Goal: Complete application form

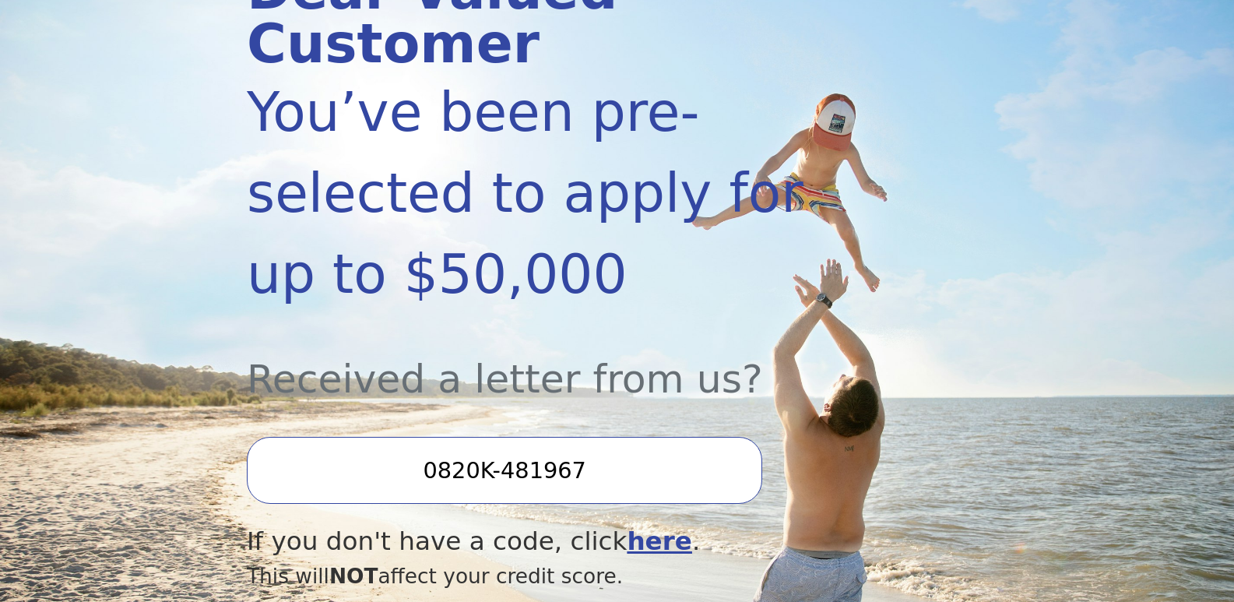
scroll to position [440, 0]
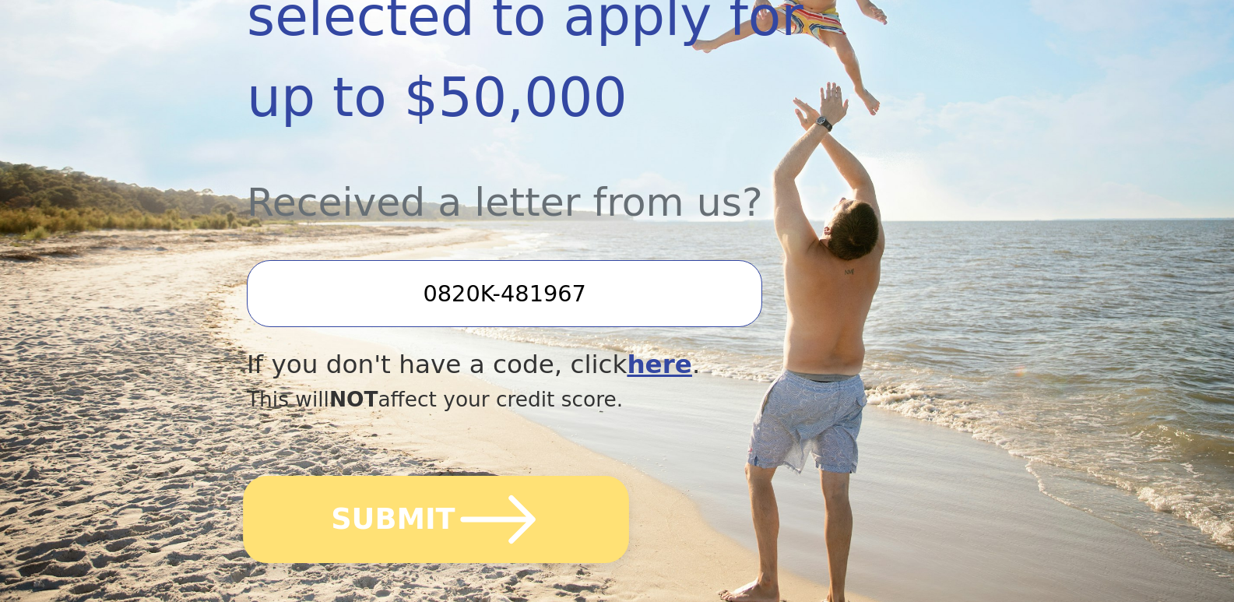
click at [411, 476] on button "SUBMIT" at bounding box center [436, 519] width 386 height 87
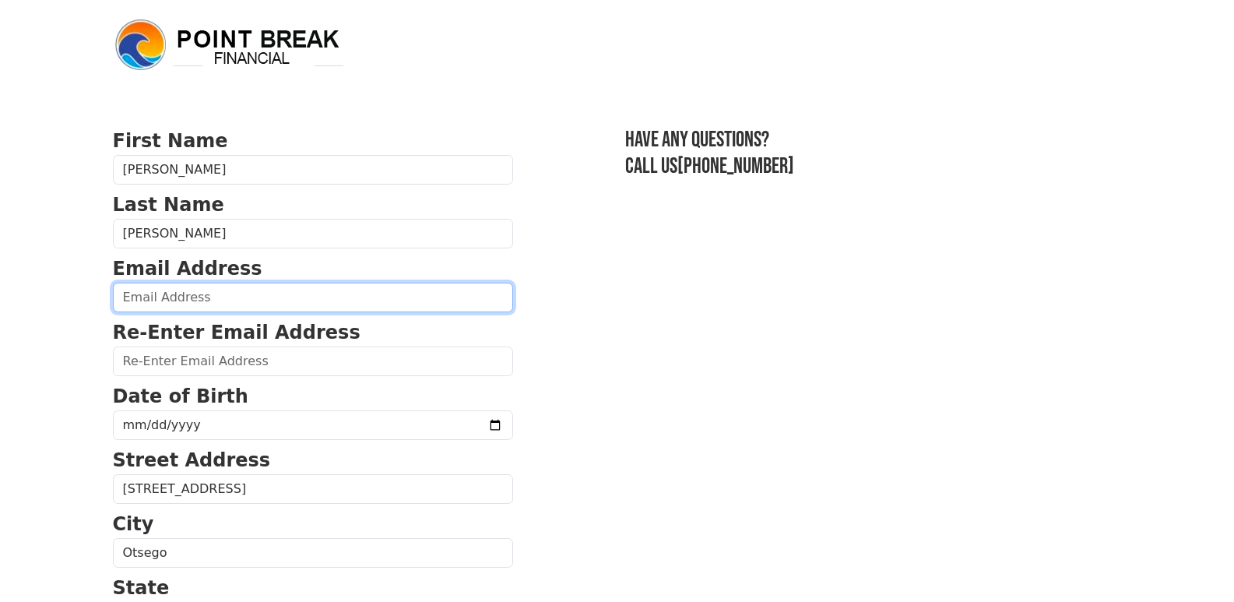
click at [238, 294] on input "email" at bounding box center [313, 298] width 400 height 30
type input "[EMAIL_ADDRESS][DOMAIN_NAME]"
type input "[PHONE_NUMBER]"
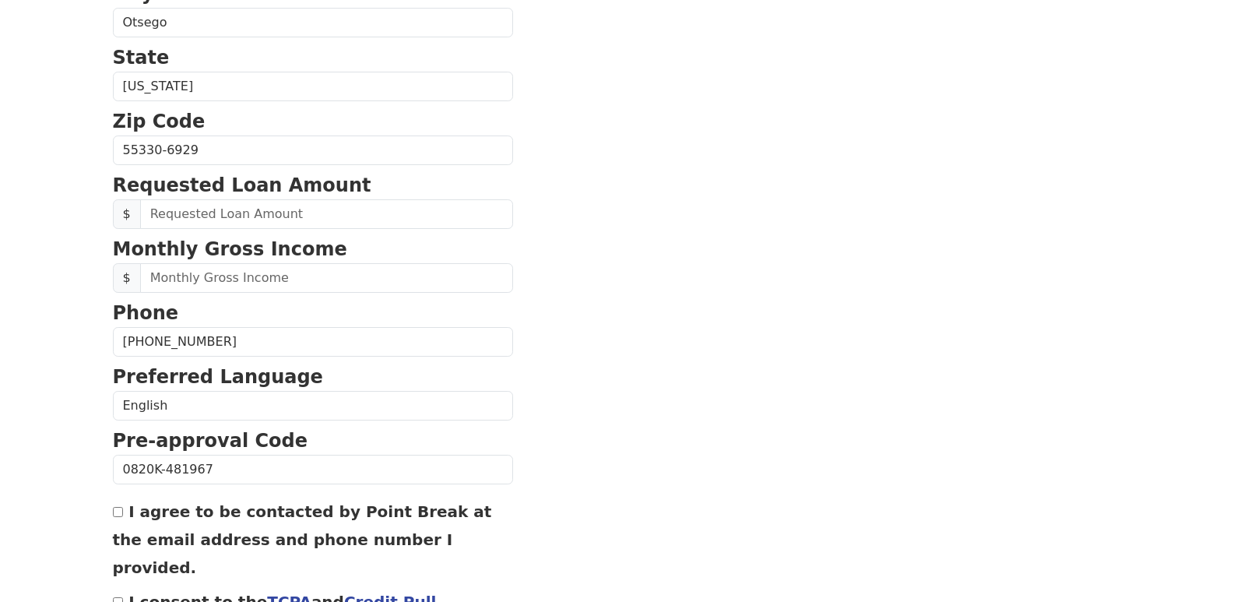
scroll to position [571, 0]
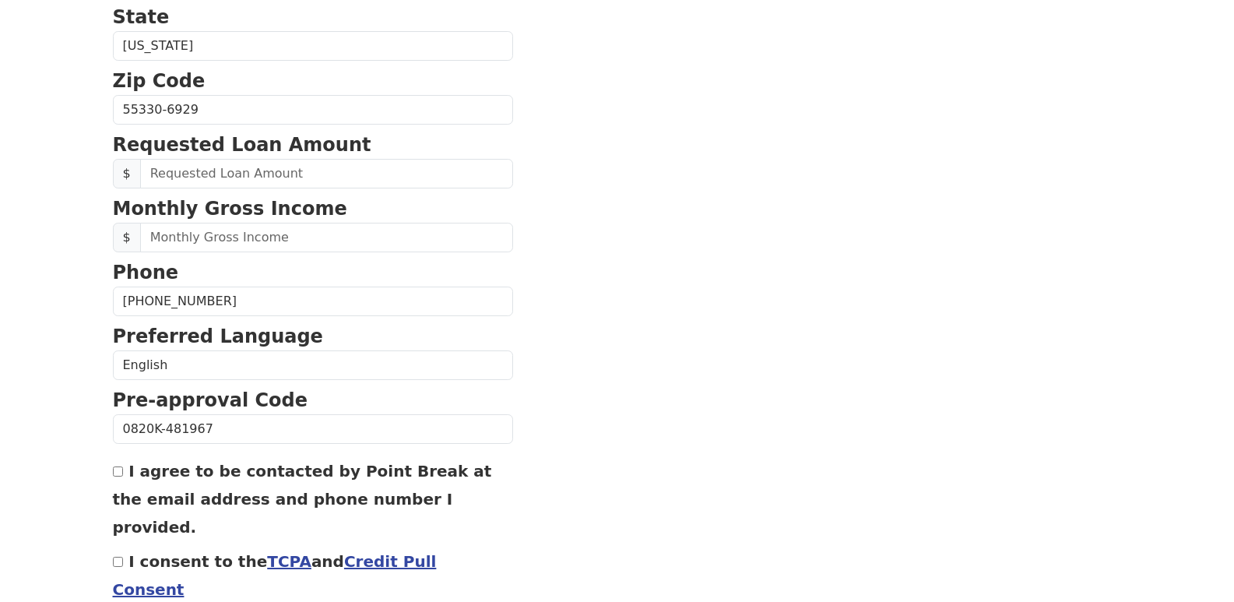
click at [579, 215] on section "First Name [PERSON_NAME] Last Name [PERSON_NAME] Email Address [EMAIL_ADDRESS][…" at bounding box center [617, 111] width 1009 height 1110
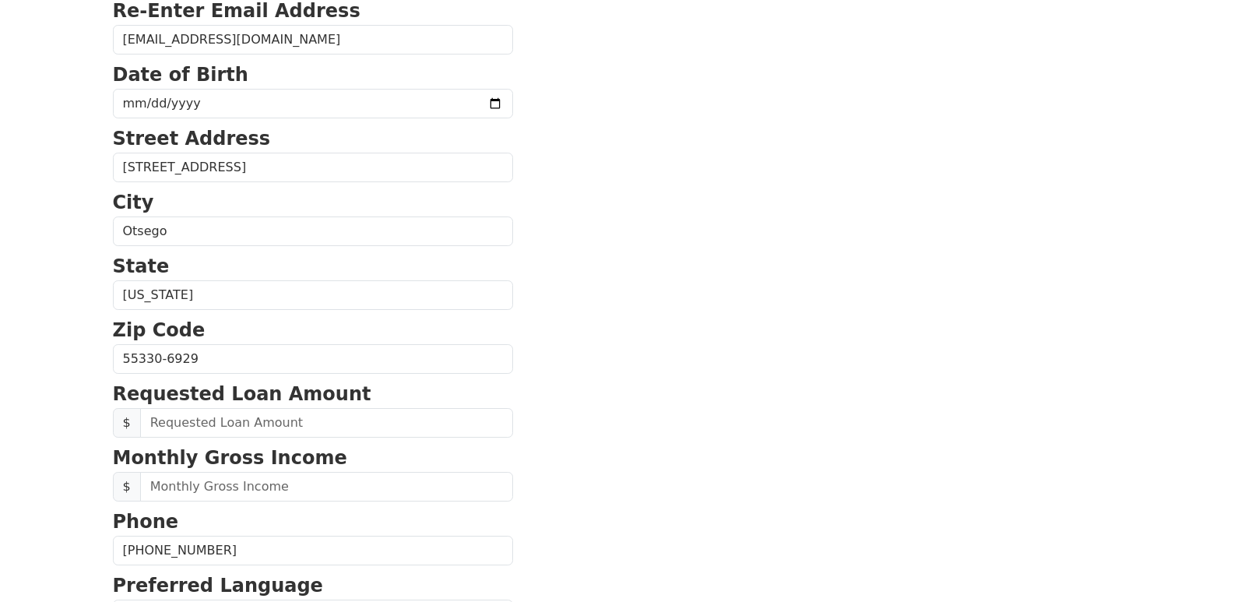
scroll to position [290, 0]
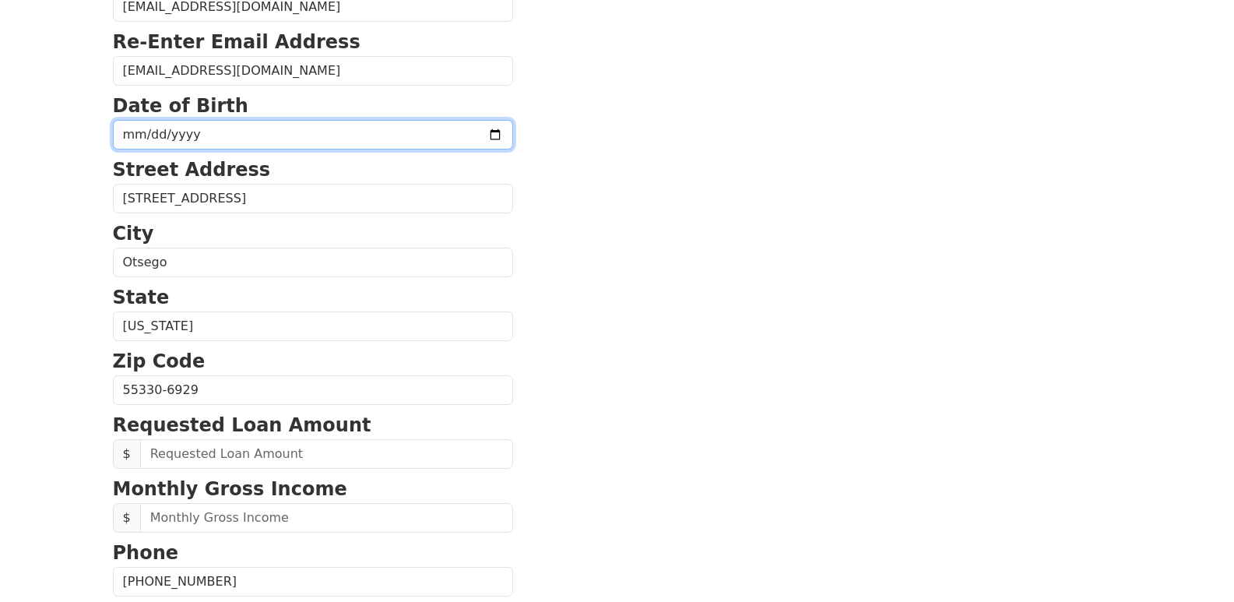
click at [458, 138] on input "date" at bounding box center [313, 135] width 400 height 30
click at [179, 124] on input "[DATE]" at bounding box center [313, 135] width 400 height 30
click at [193, 131] on input "[DATE]" at bounding box center [313, 135] width 400 height 30
type input "[DATE]"
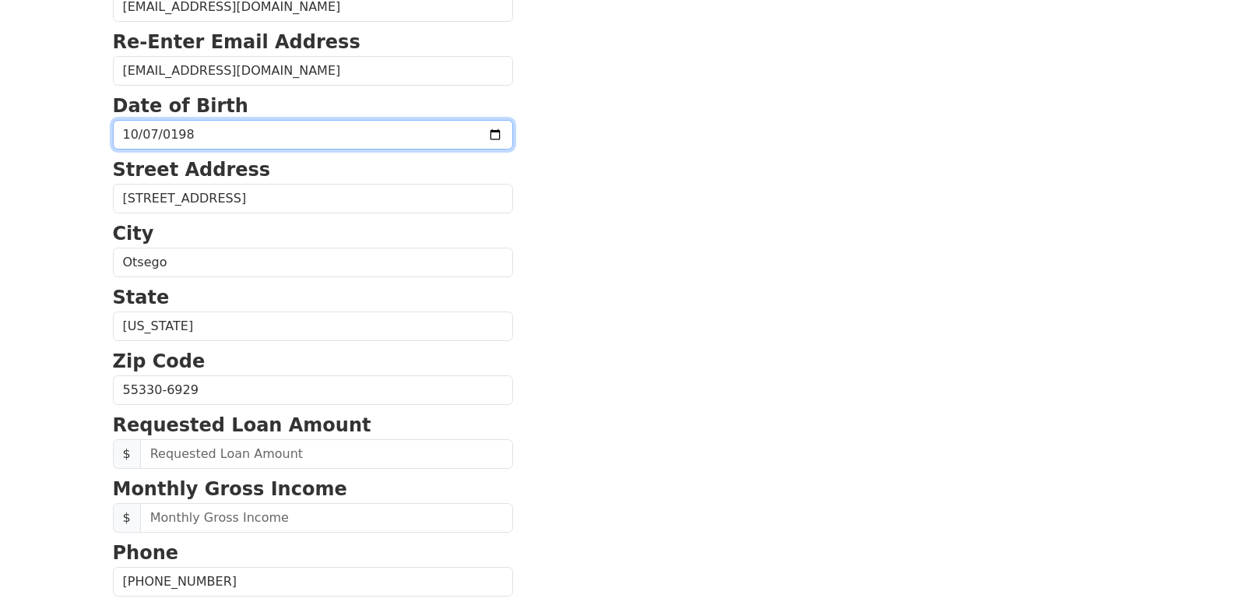
type input "[DATE]"
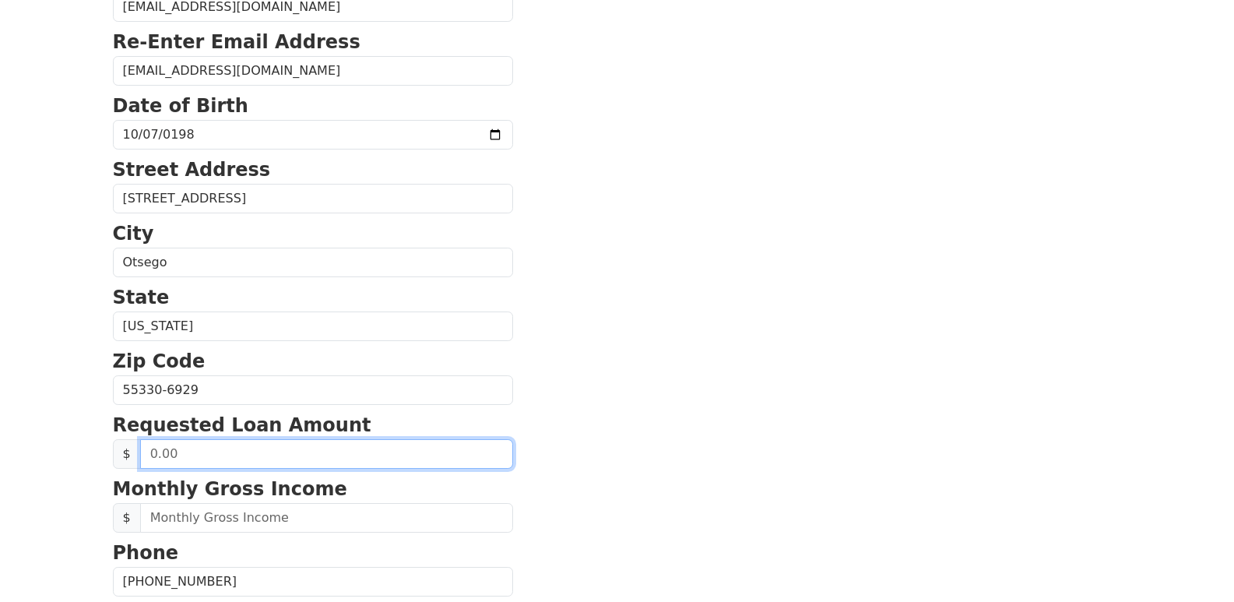
click at [205, 454] on input "text" at bounding box center [326, 454] width 373 height 30
type input "4,000.00"
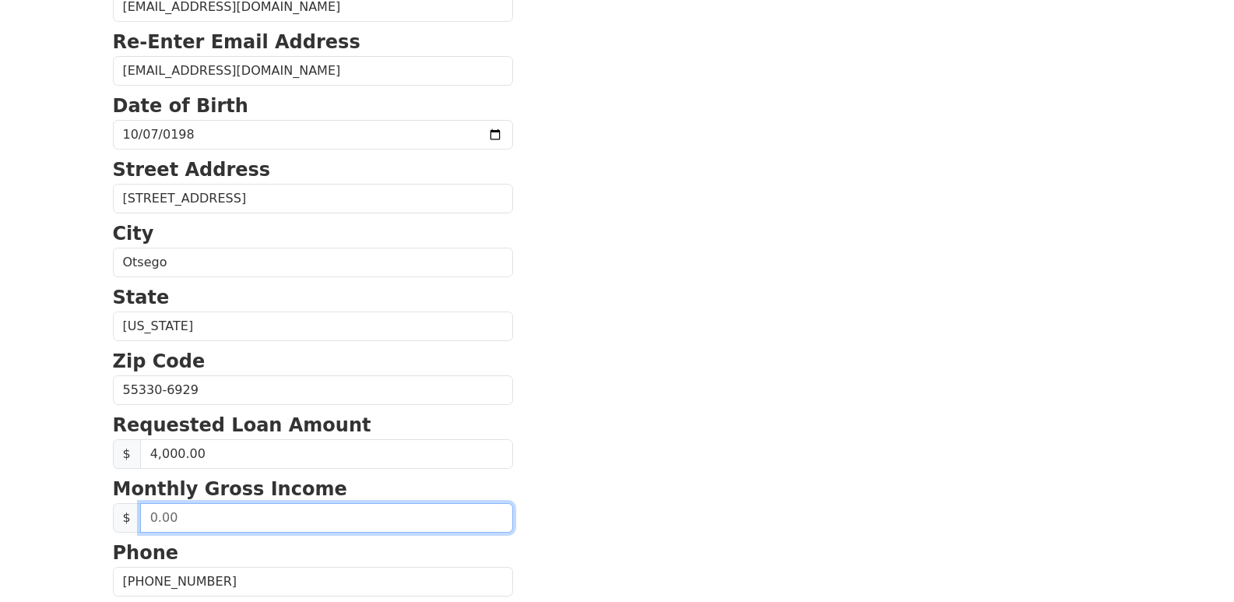
click at [195, 525] on input "text" at bounding box center [326, 518] width 373 height 30
type input "5,500.00"
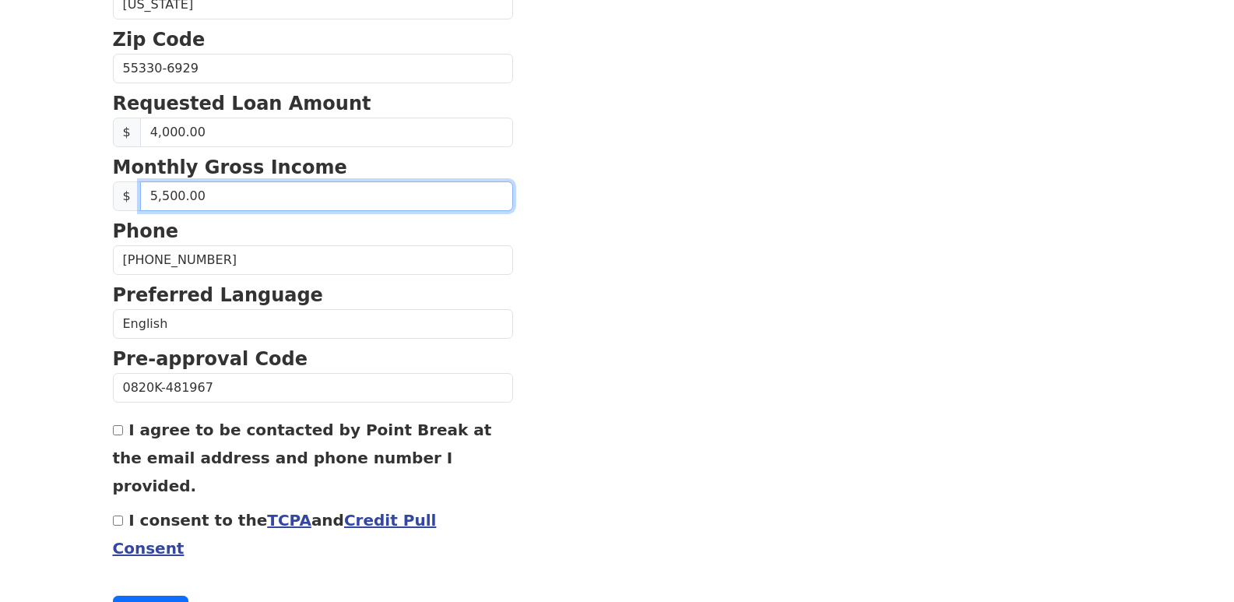
scroll to position [627, 0]
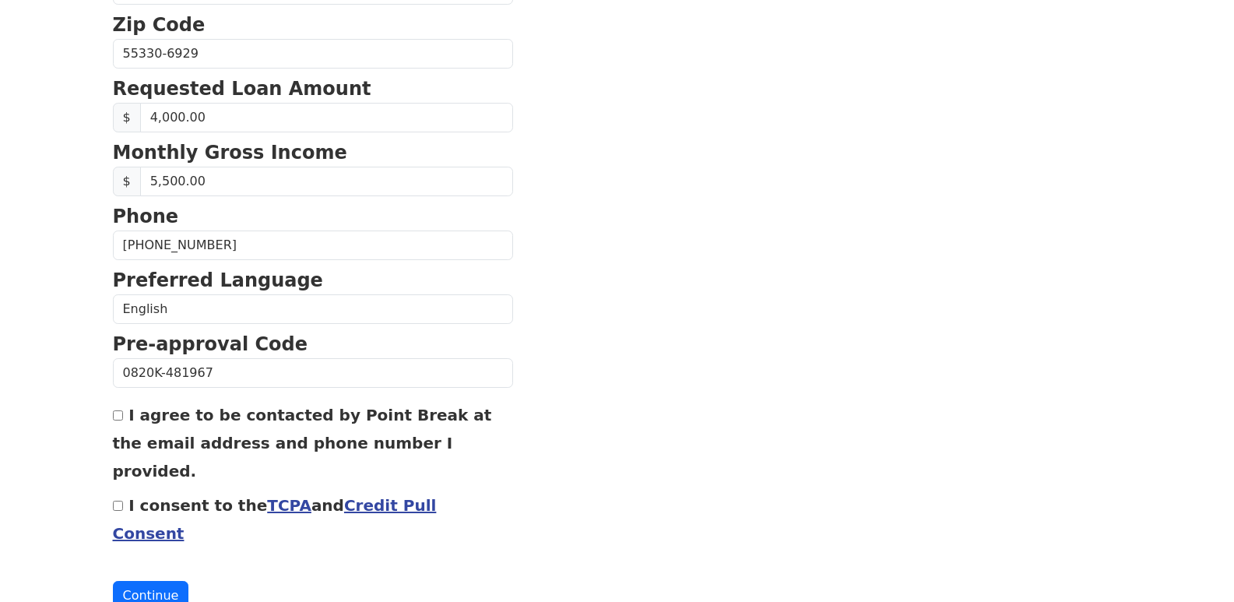
click at [121, 419] on input "I agree to be contacted by Point Break at the email address and phone number I …" at bounding box center [118, 415] width 10 height 10
checkbox input "true"
click at [120, 501] on input "I consent to the TCPA and Credit Pull Consent" at bounding box center [118, 506] width 10 height 10
checkbox input "true"
click at [146, 581] on button "Continue" at bounding box center [151, 596] width 76 height 30
